Goal: Navigation & Orientation: Find specific page/section

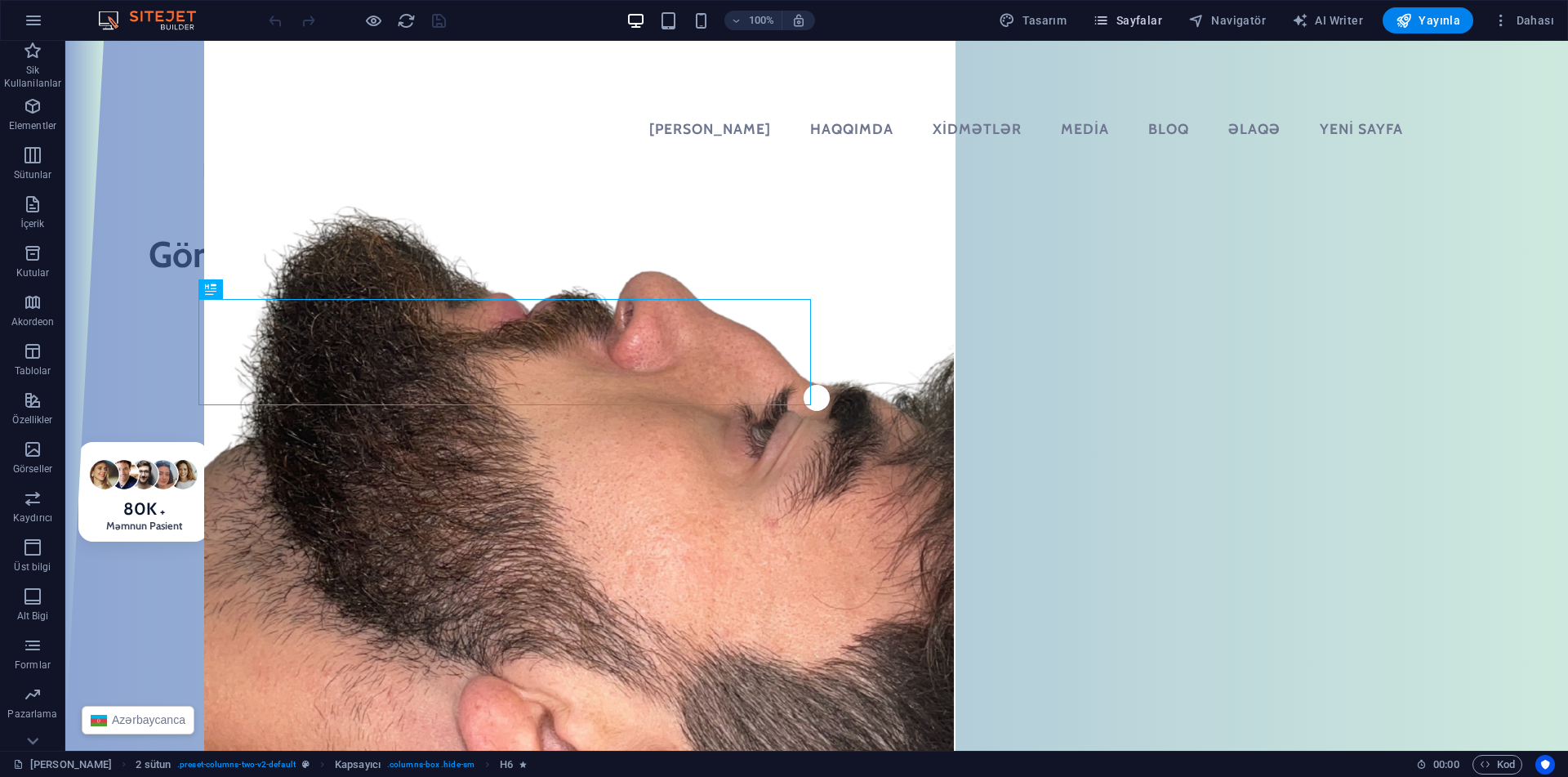
click at [1128, 20] on span "Sayfalar" at bounding box center [1128, 21] width 70 height 16
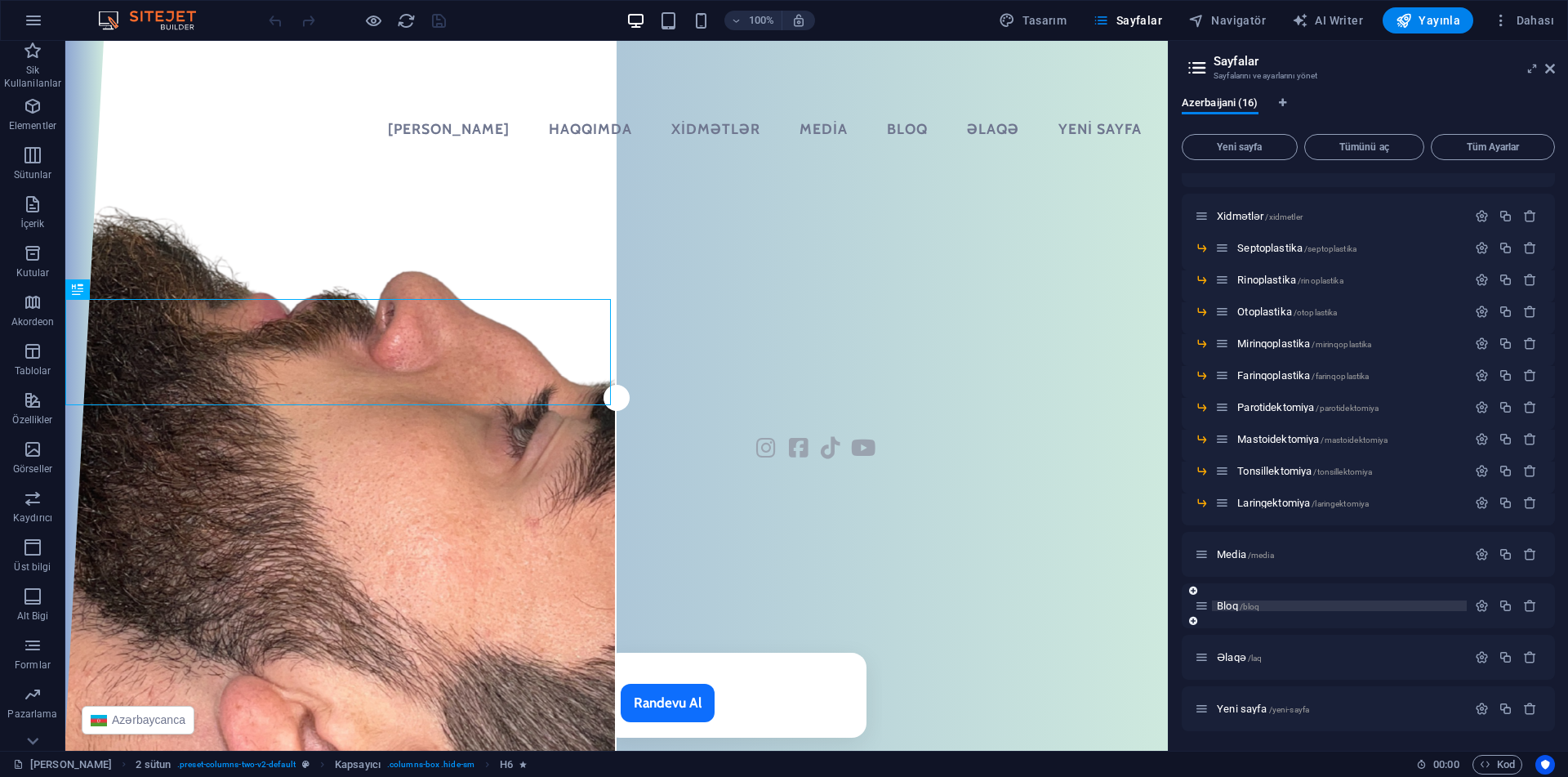
click at [1264, 610] on p "Bloq /bloq" at bounding box center [1339, 606] width 245 height 11
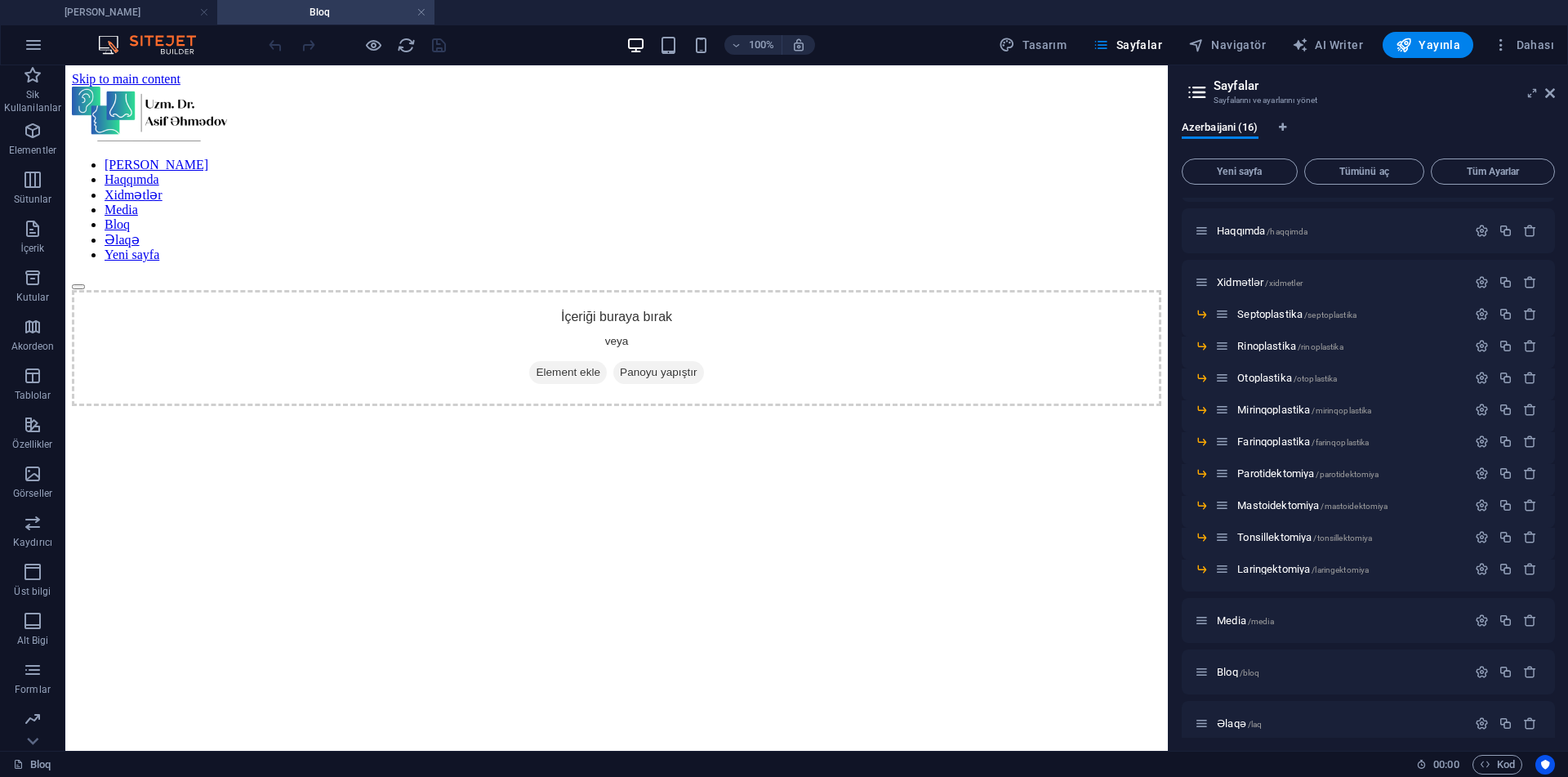
click at [381, 339] on html "Skip to main content [PERSON_NAME] Haqqımda Xidmətlər Media Bloq Əlaqə Yeni say…" at bounding box center [617, 239] width 1103 height 347
click at [417, 51] on div at bounding box center [357, 45] width 183 height 26
click at [412, 50] on icon "reload" at bounding box center [406, 45] width 19 height 19
click at [1229, 728] on span "Əlaqə /laq" at bounding box center [1239, 724] width 45 height 12
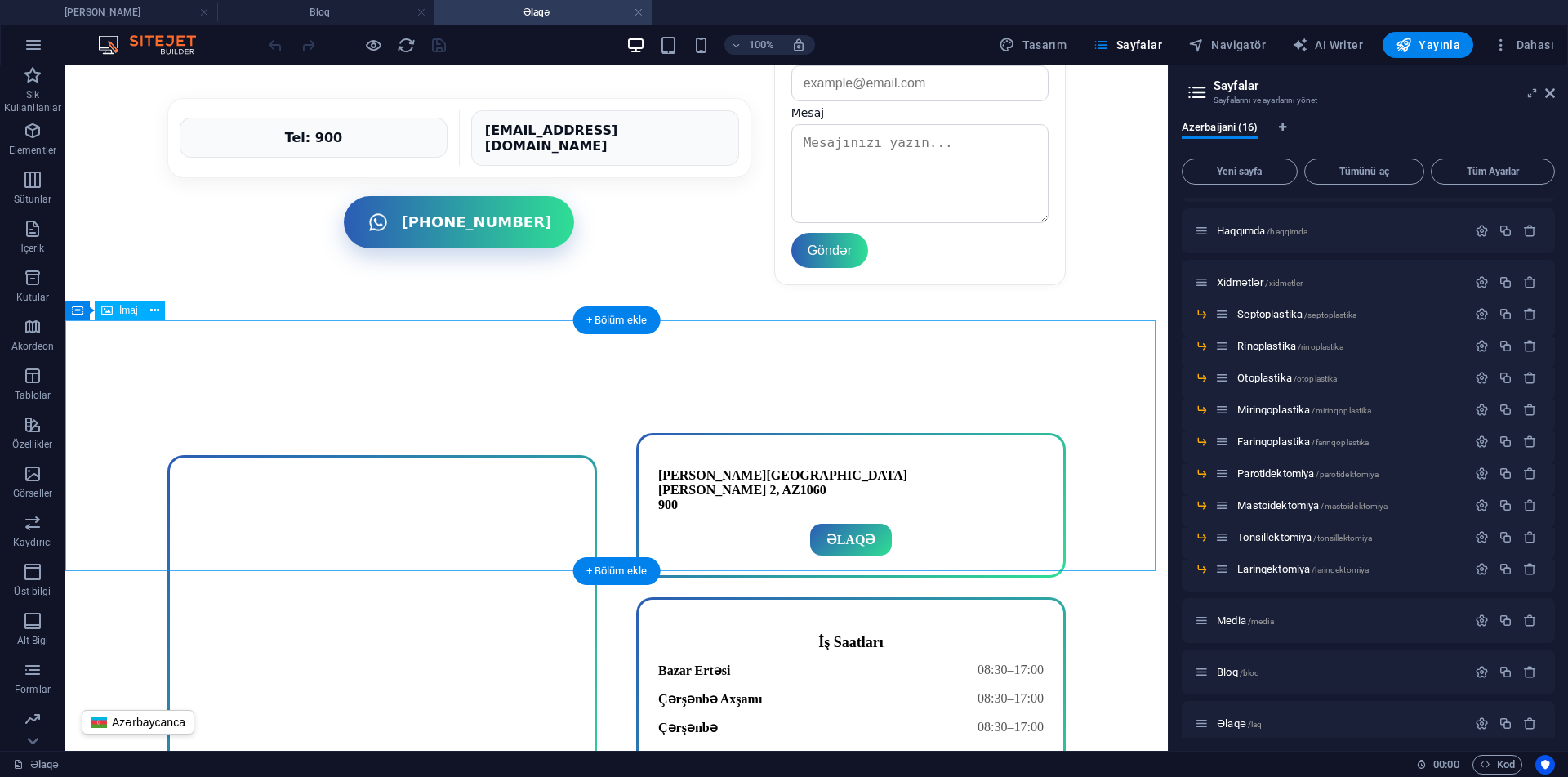
scroll to position [1294, 0]
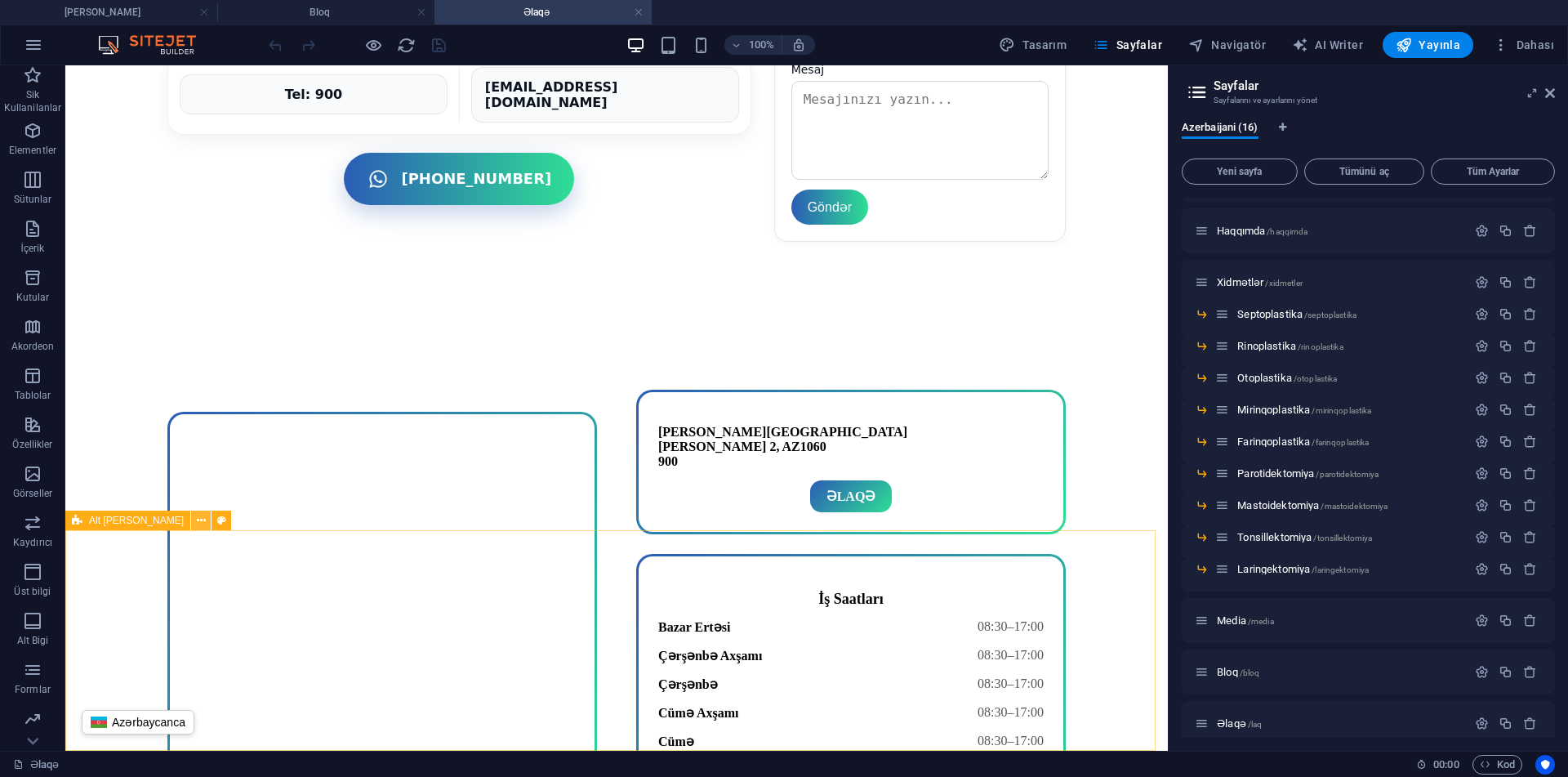
click at [197, 517] on icon at bounding box center [201, 521] width 9 height 17
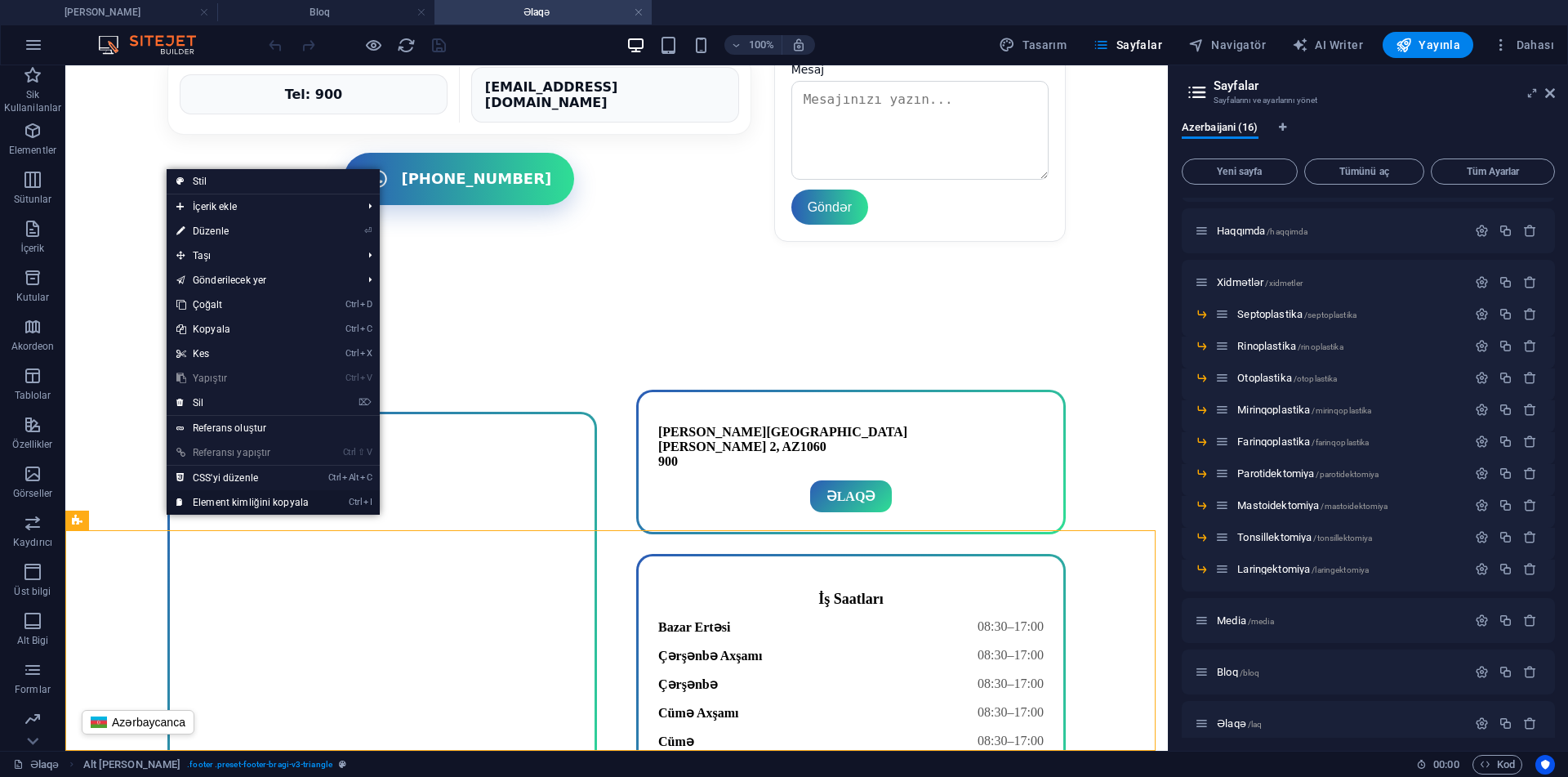
click at [227, 505] on link "Ctrl I Element kimliğini kopyala" at bounding box center [242, 503] width 152 height 25
